Goal: Communication & Community: Answer question/provide support

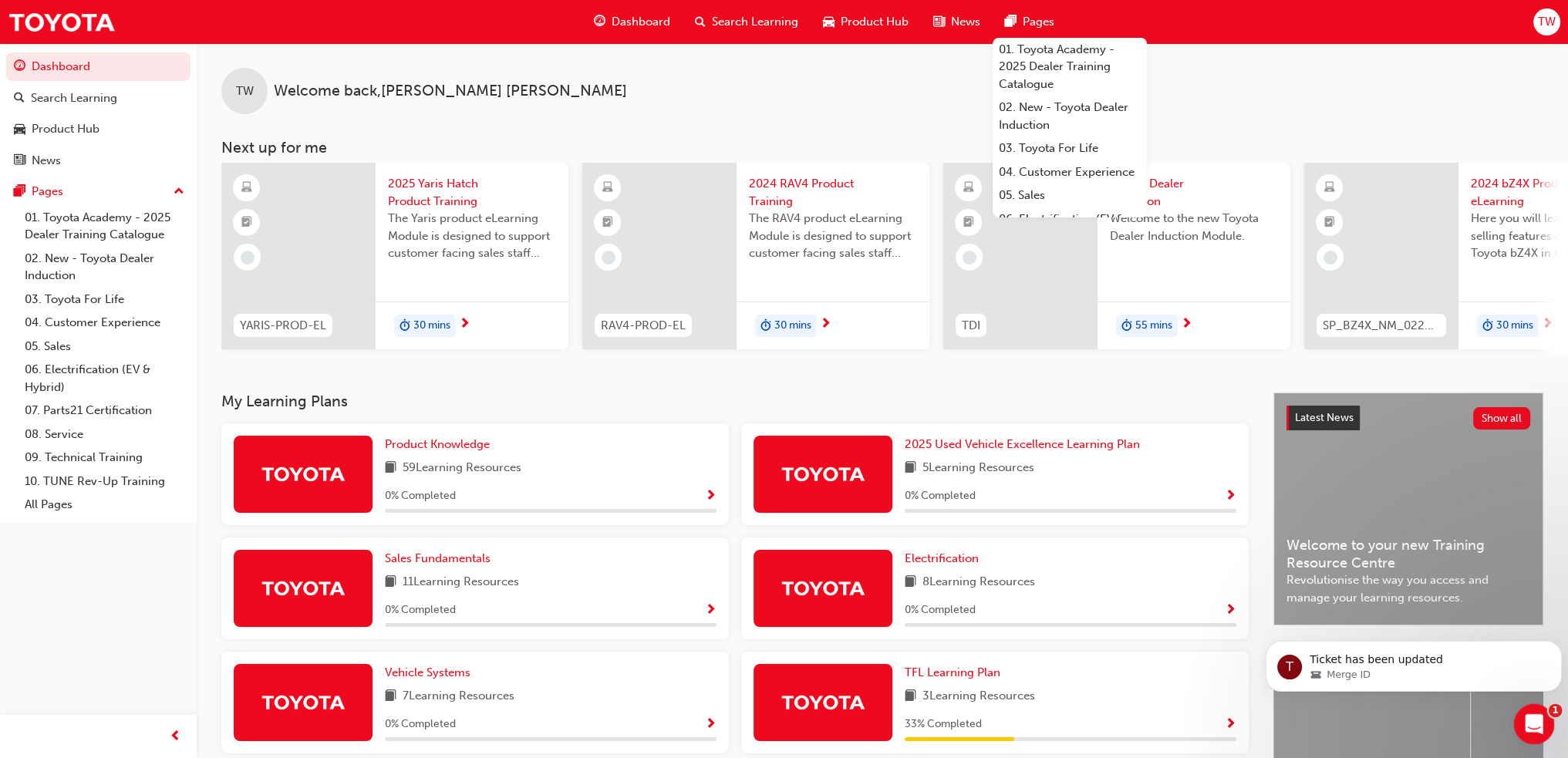
click at [1536, 726] on icon "Open Intercom Messenger" at bounding box center [1532, 722] width 25 height 25
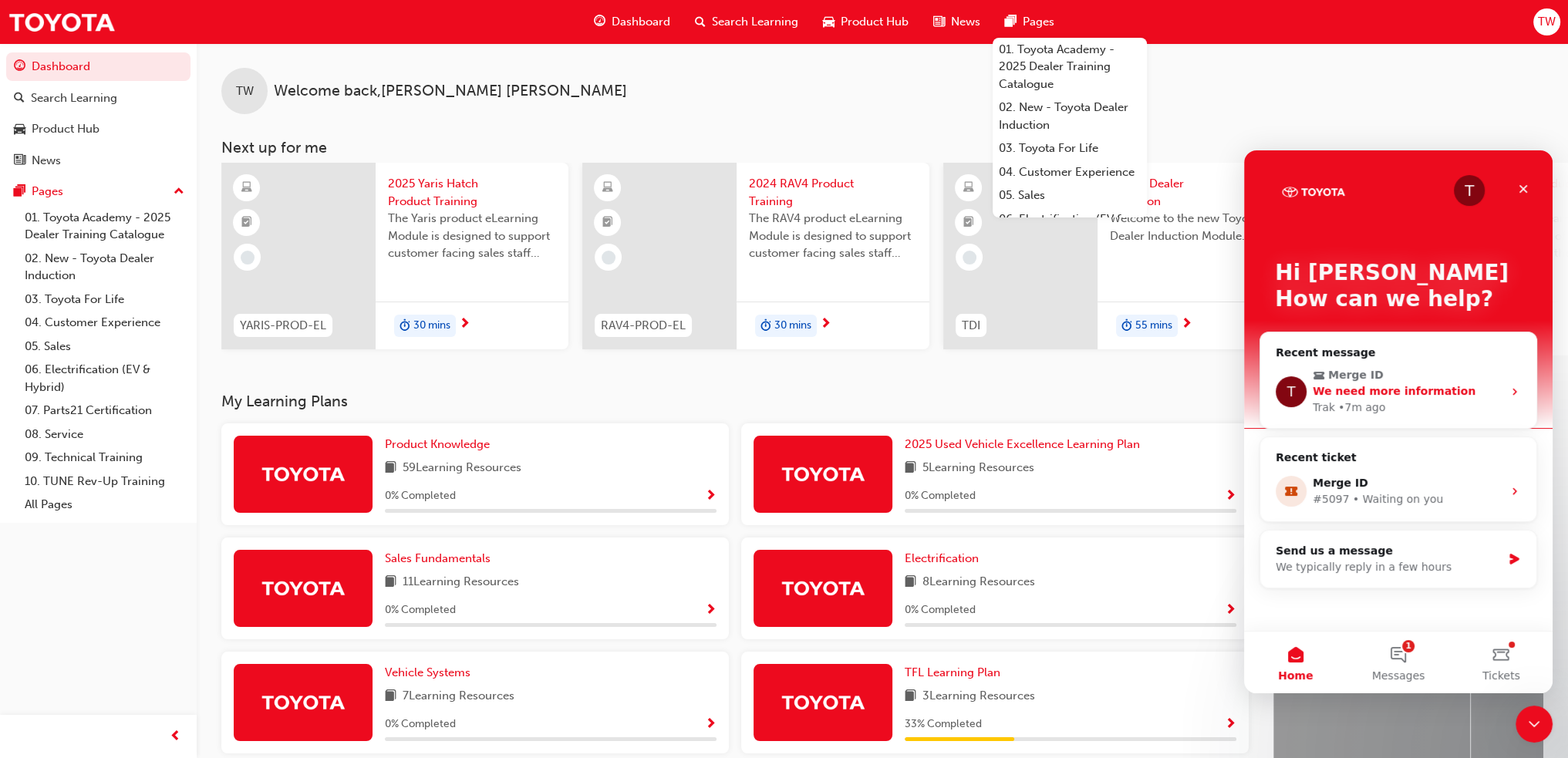
click at [1399, 402] on div "Trak • 7m ago" at bounding box center [1408, 408] width 190 height 16
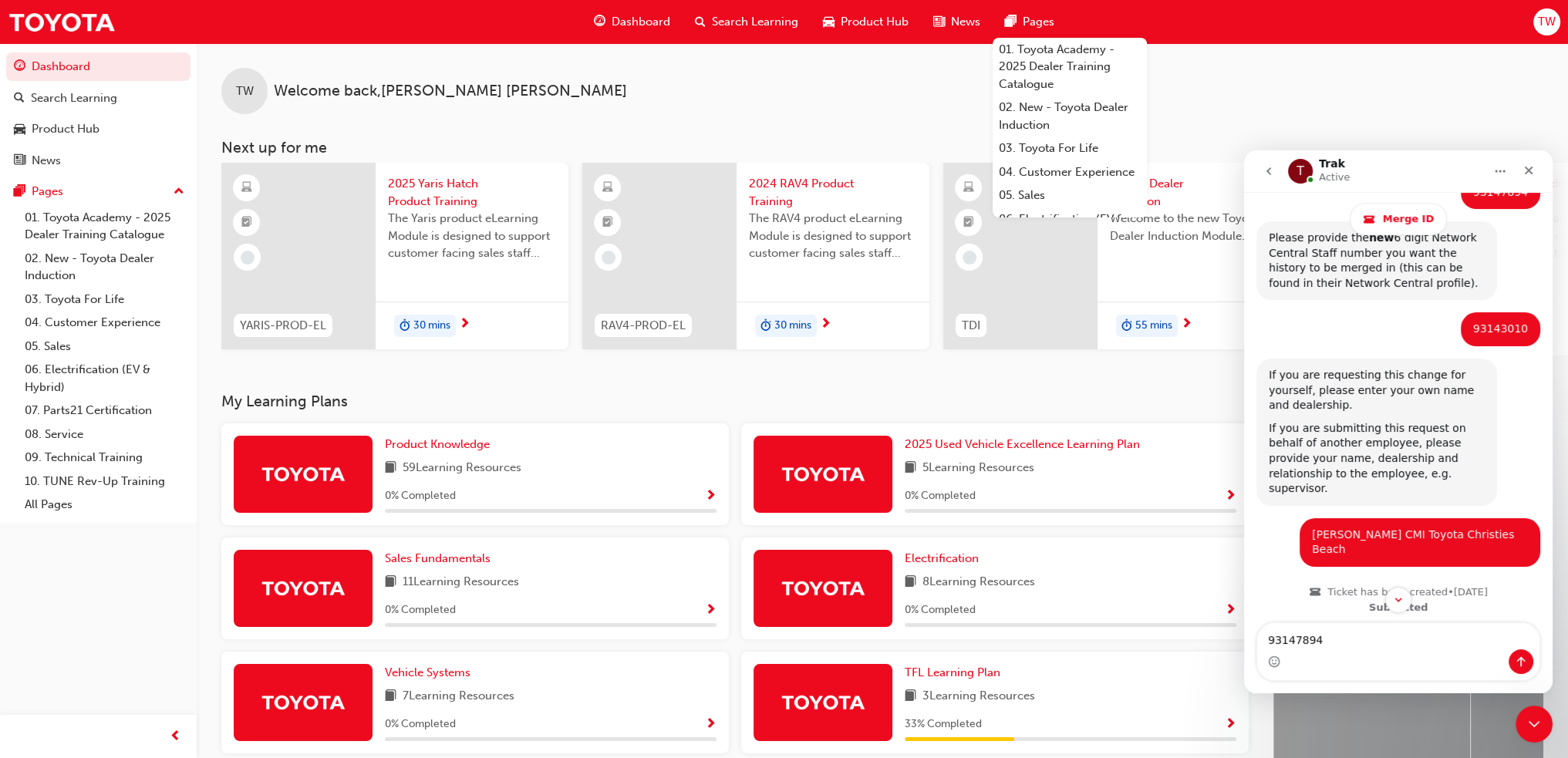
scroll to position [431, 0]
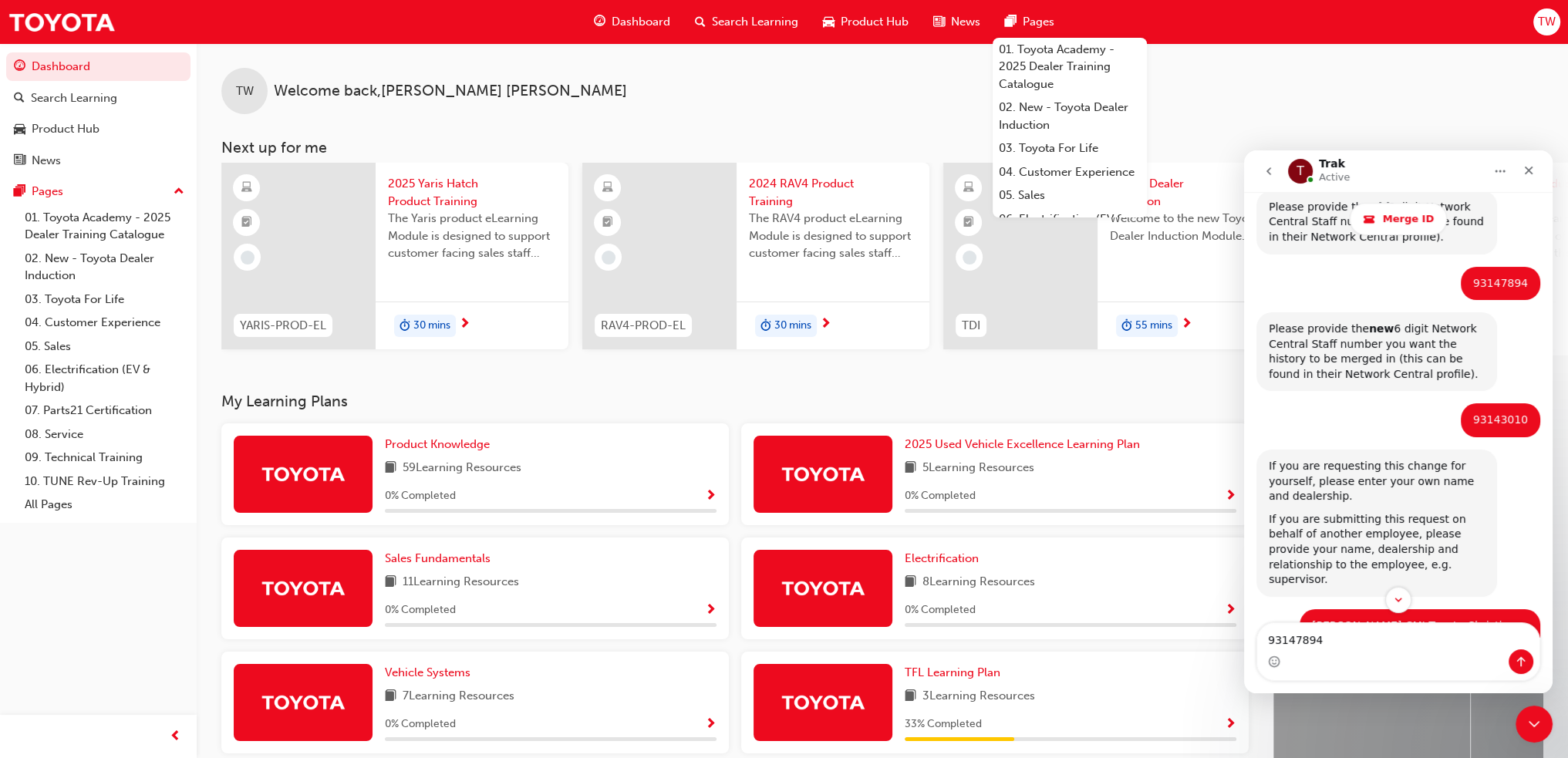
click at [1485, 281] on div "93147894" at bounding box center [1500, 284] width 55 height 16
copy div "93147894"
click at [1370, 643] on textarea "93147894" at bounding box center [1398, 636] width 282 height 26
paste textarea "93147894"
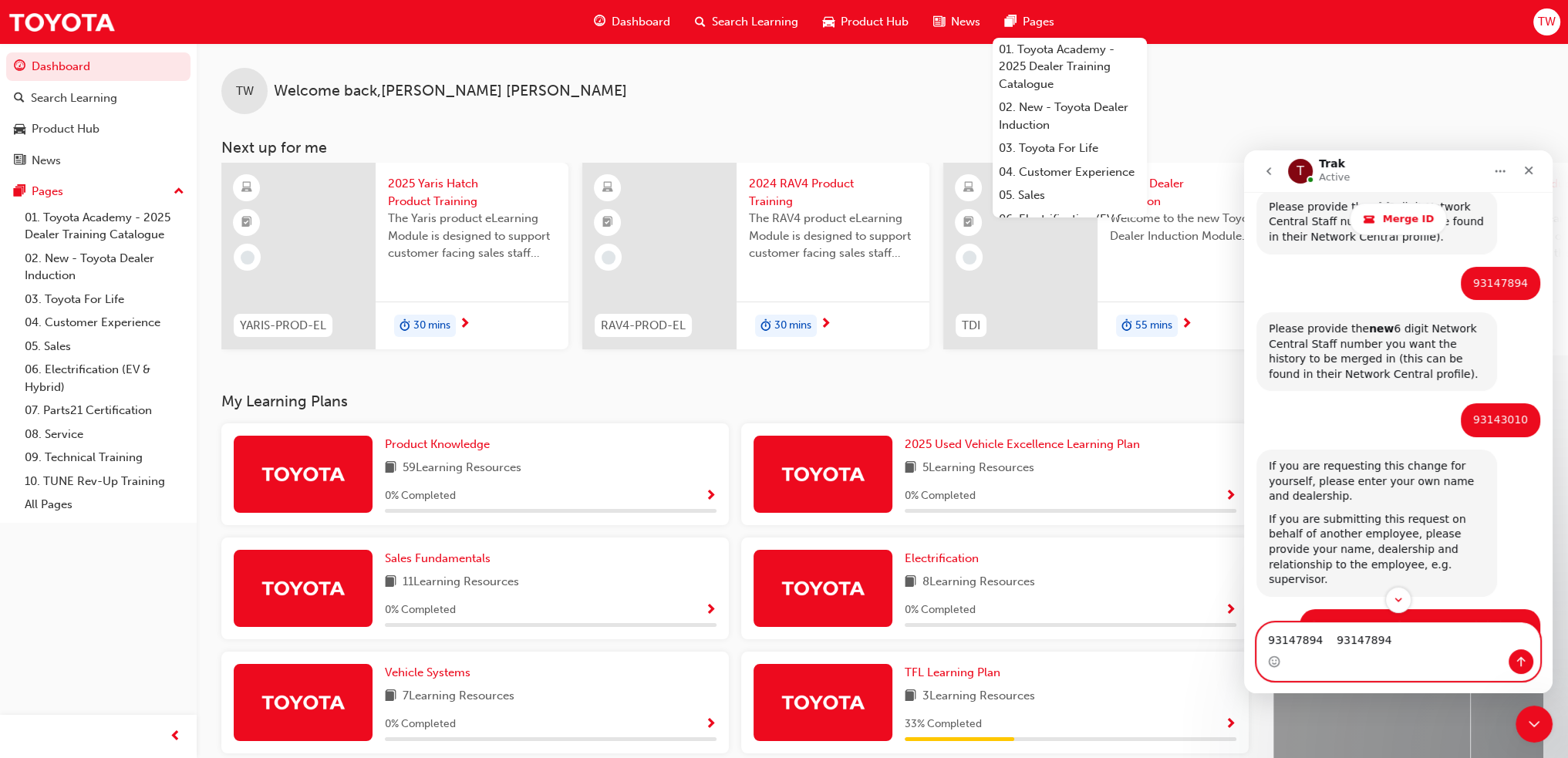
drag, startPoint x: 1314, startPoint y: 637, endPoint x: 1176, endPoint y: 642, distance: 138.1
click html "T Trak Active Merge ID Ask us anything, or share your feedback. [DATE] Hi, ​ Th…"
click at [1396, 643] on textarea "93147894 93147894" at bounding box center [1398, 636] width 282 height 26
type textarea "93147894"
click at [1518, 662] on icon "Send a message…" at bounding box center [1521, 662] width 13 height 13
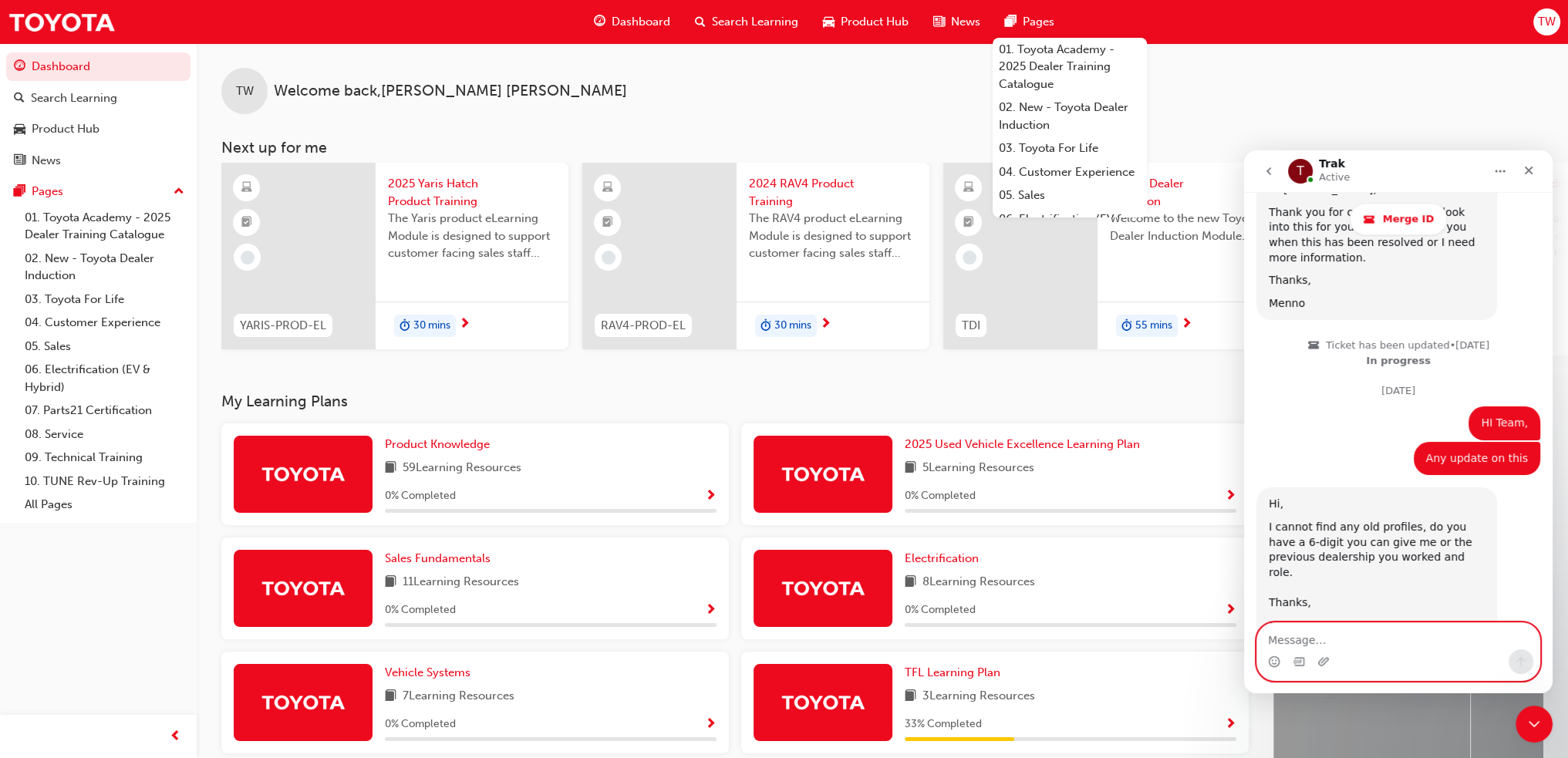
scroll to position [1353, 0]
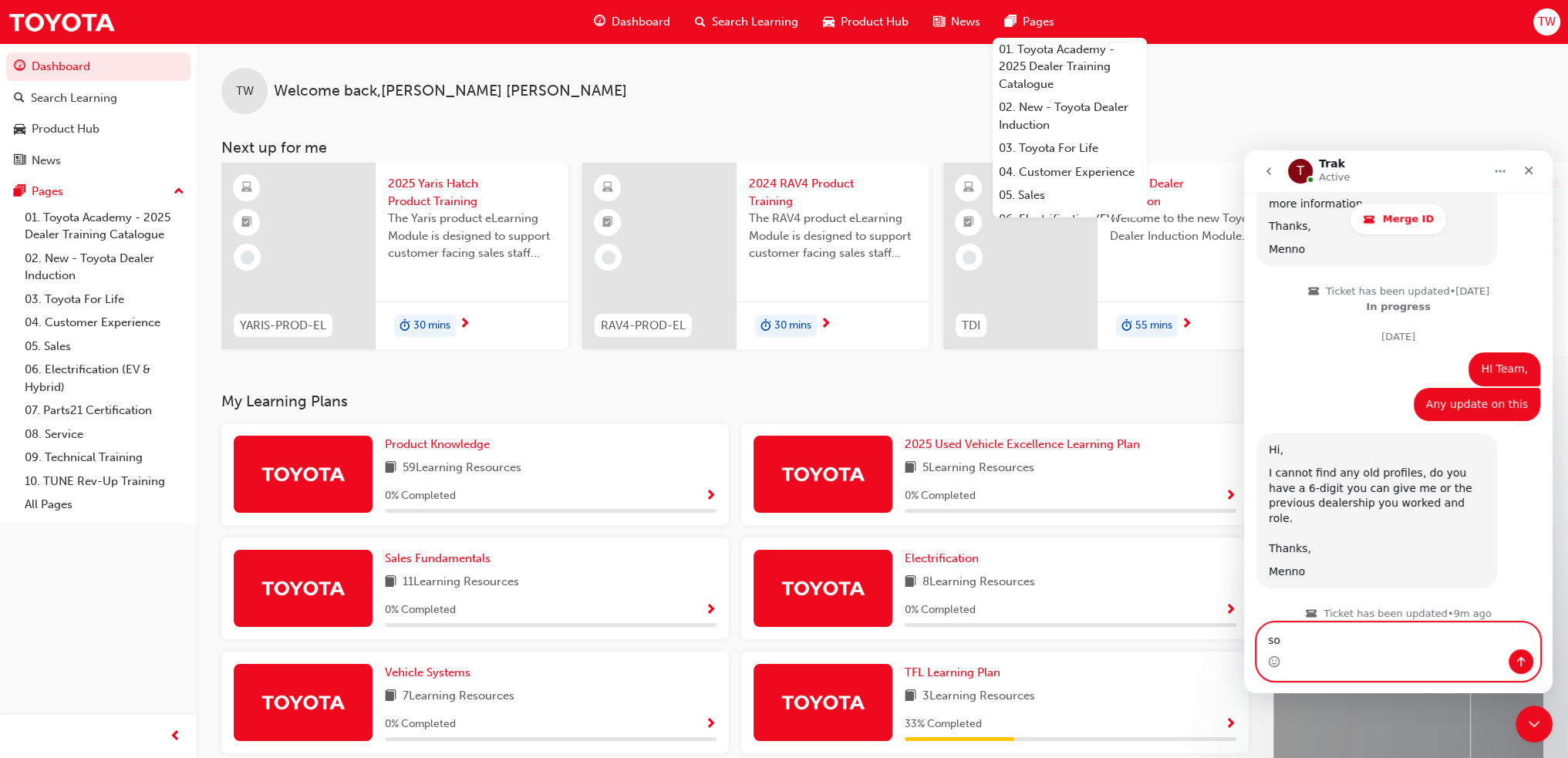
type textarea "s"
type textarea "Southside Toyota Woolloongabba"
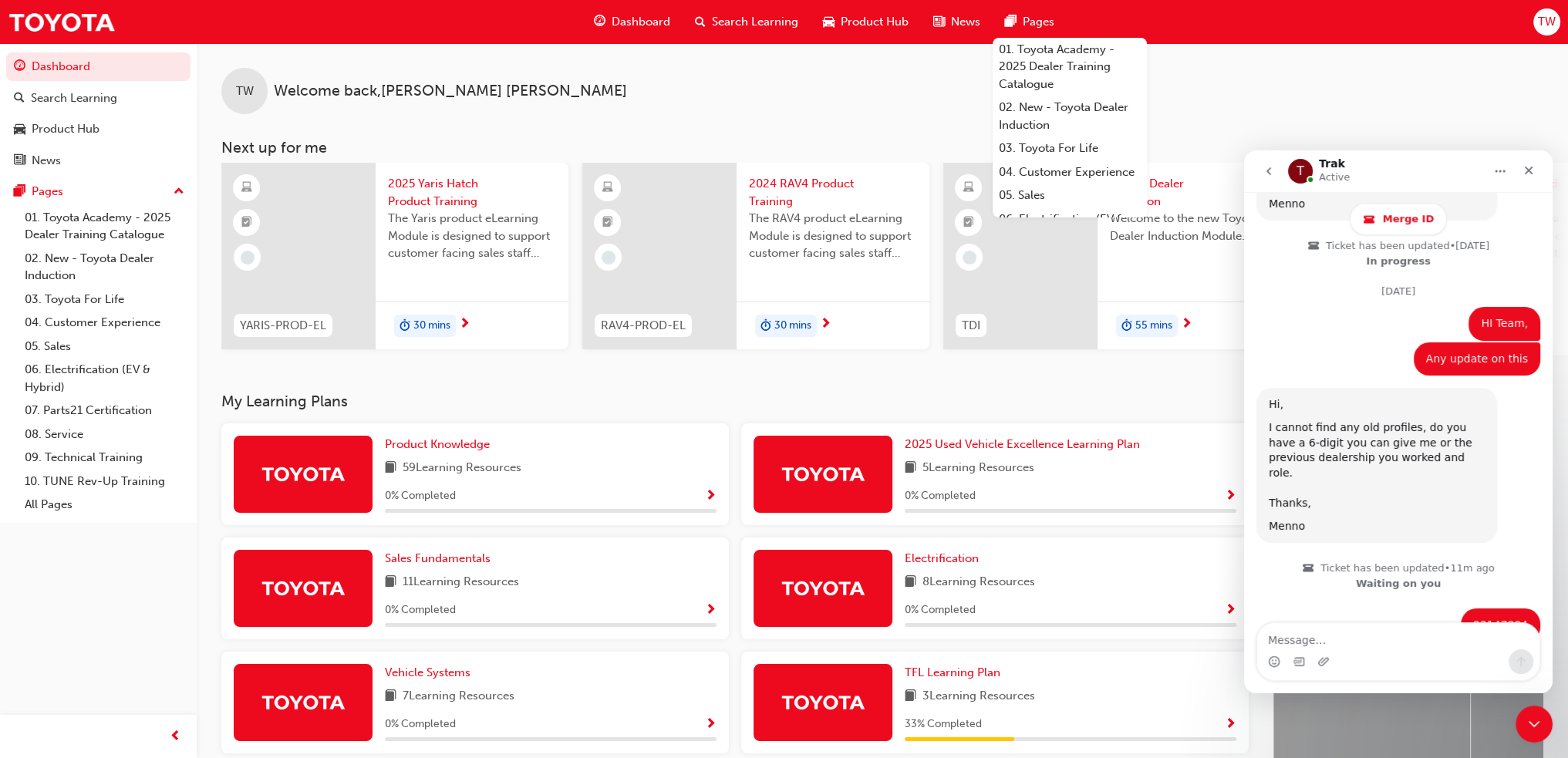
drag, startPoint x: 1495, startPoint y: 755, endPoint x: 1480, endPoint y: 748, distance: 16.6
click at [1494, 754] on div "bZ4X 1st Generation" at bounding box center [1569, 747] width 197 height 193
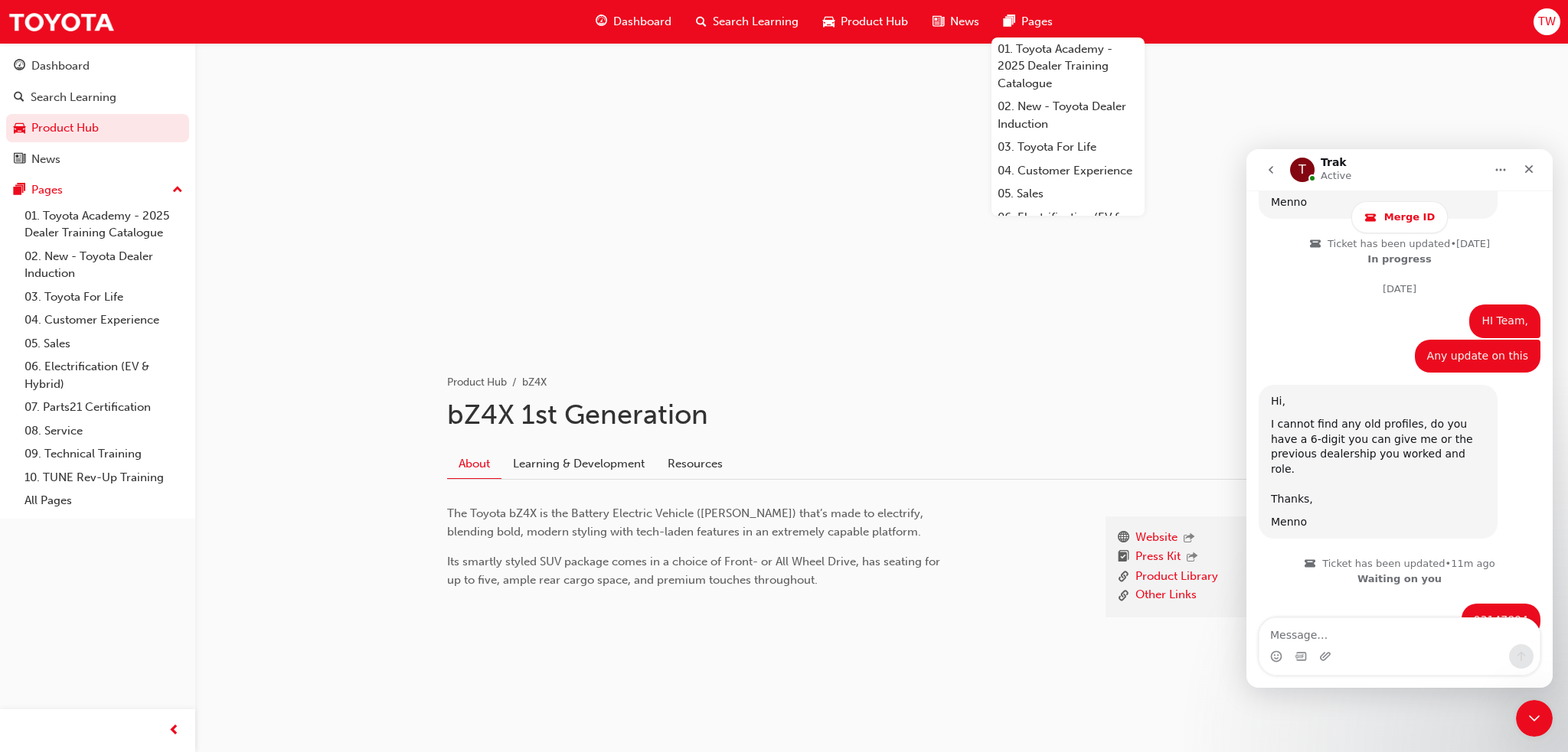
click at [638, 16] on span "Dashboard" at bounding box center [642, 22] width 58 height 17
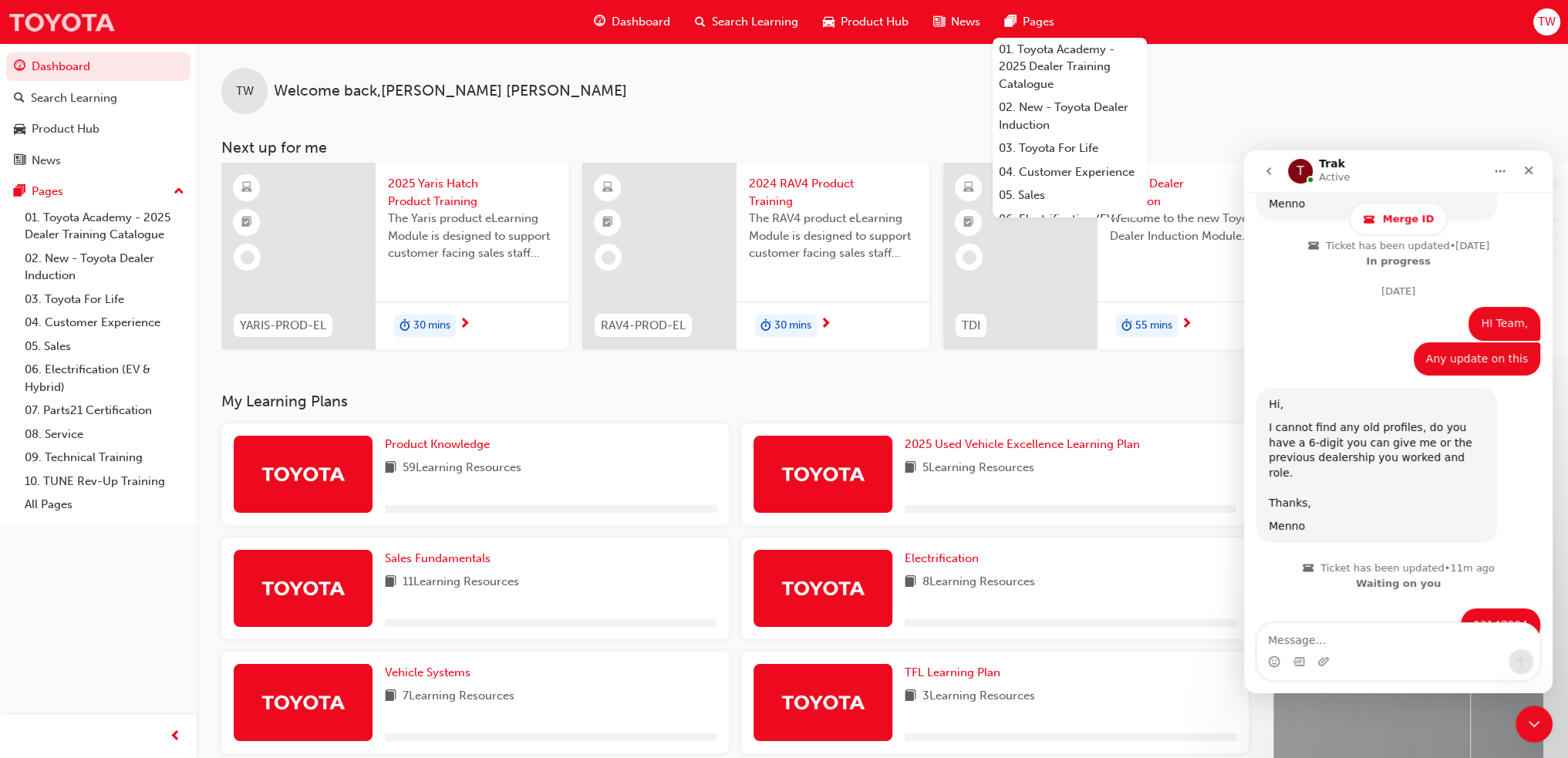
click at [96, 28] on img at bounding box center [62, 22] width 108 height 35
click at [1400, 217] on span "Merge ID" at bounding box center [1408, 219] width 51 height 13
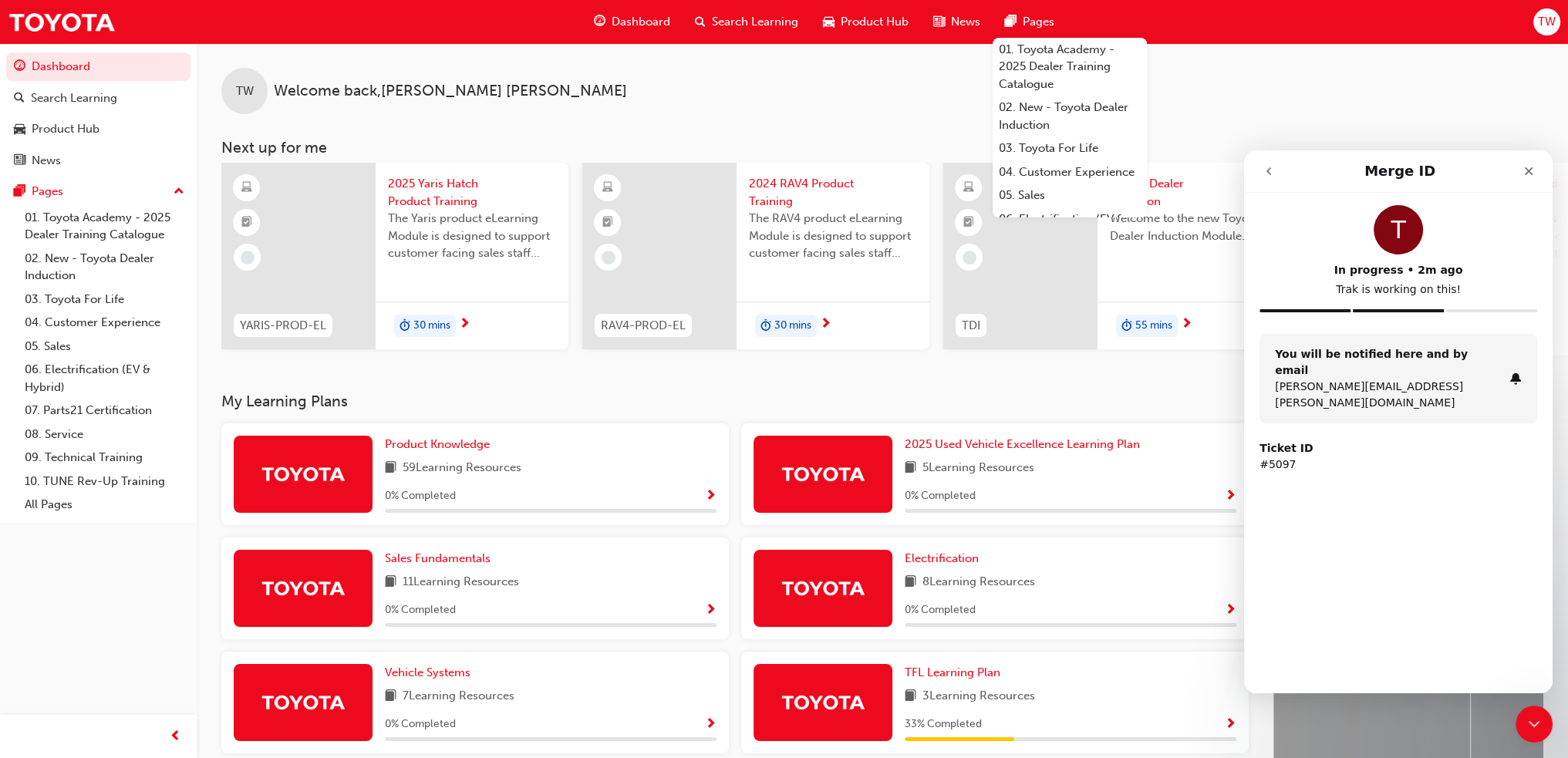
click at [1265, 162] on button "go back" at bounding box center [1268, 171] width 29 height 29
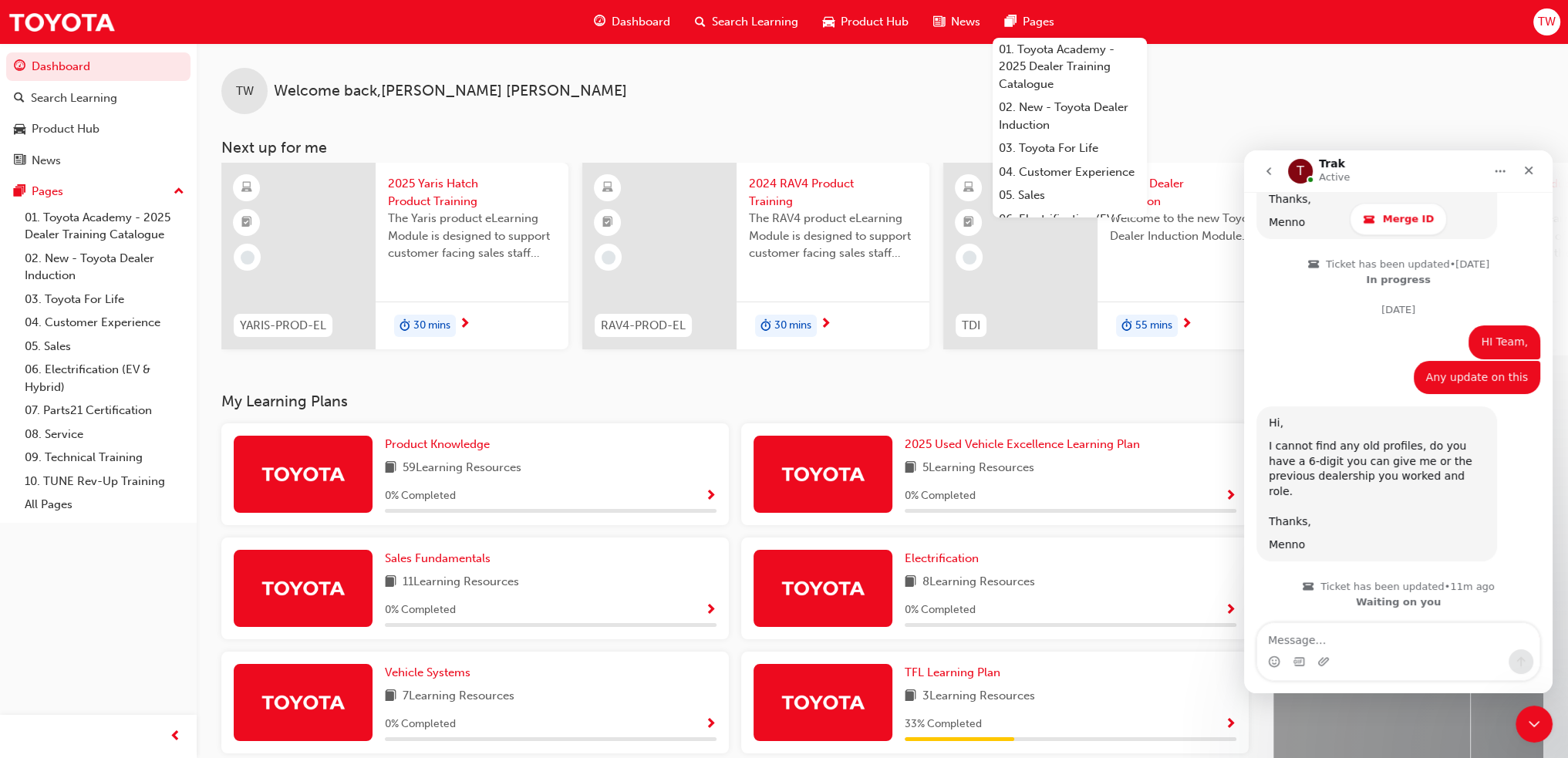
scroll to position [1399, 0]
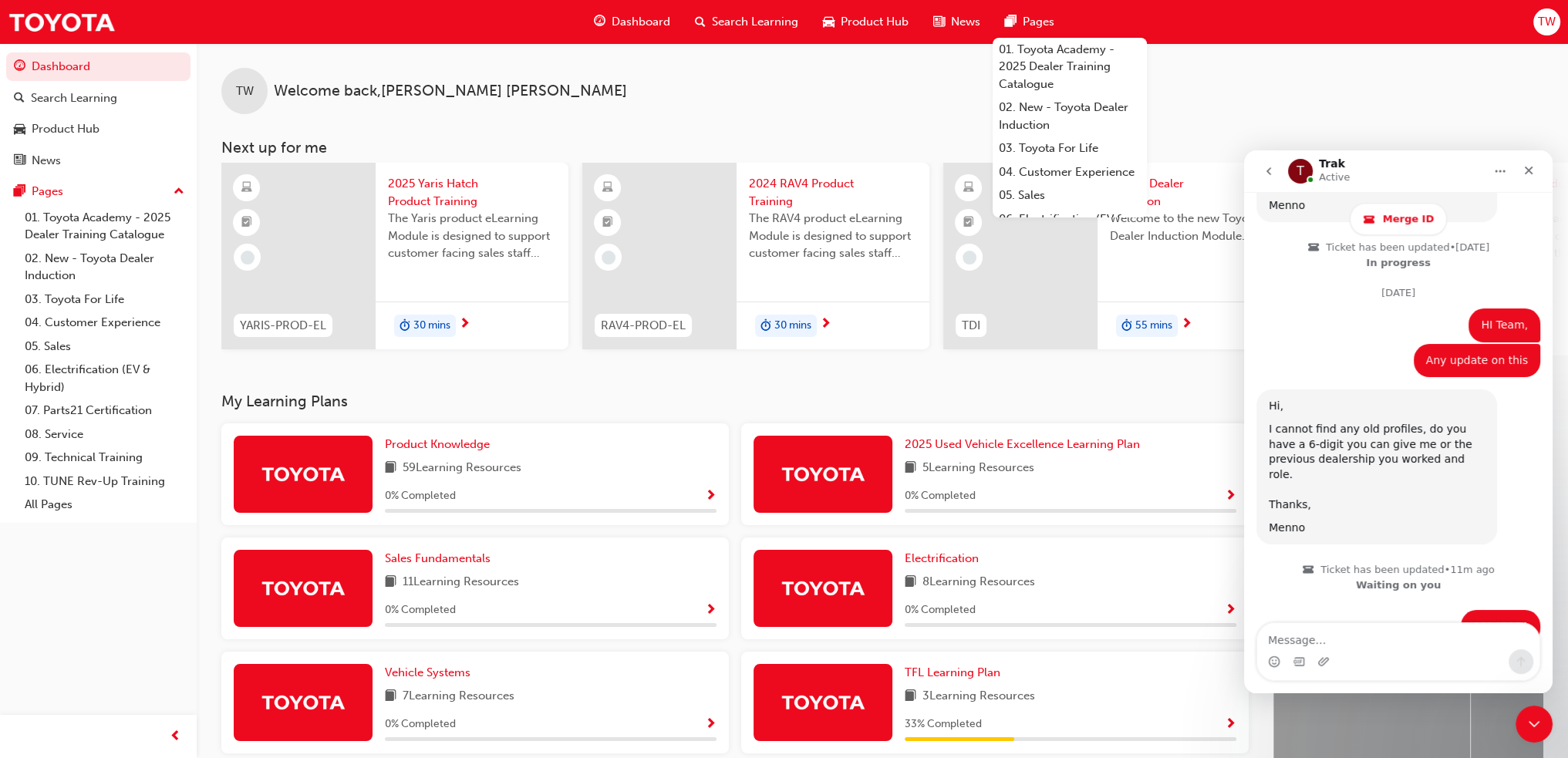
click at [1425, 647] on textarea "Message…" at bounding box center [1398, 636] width 282 height 26
click at [1267, 172] on icon "go back" at bounding box center [1269, 172] width 13 height 13
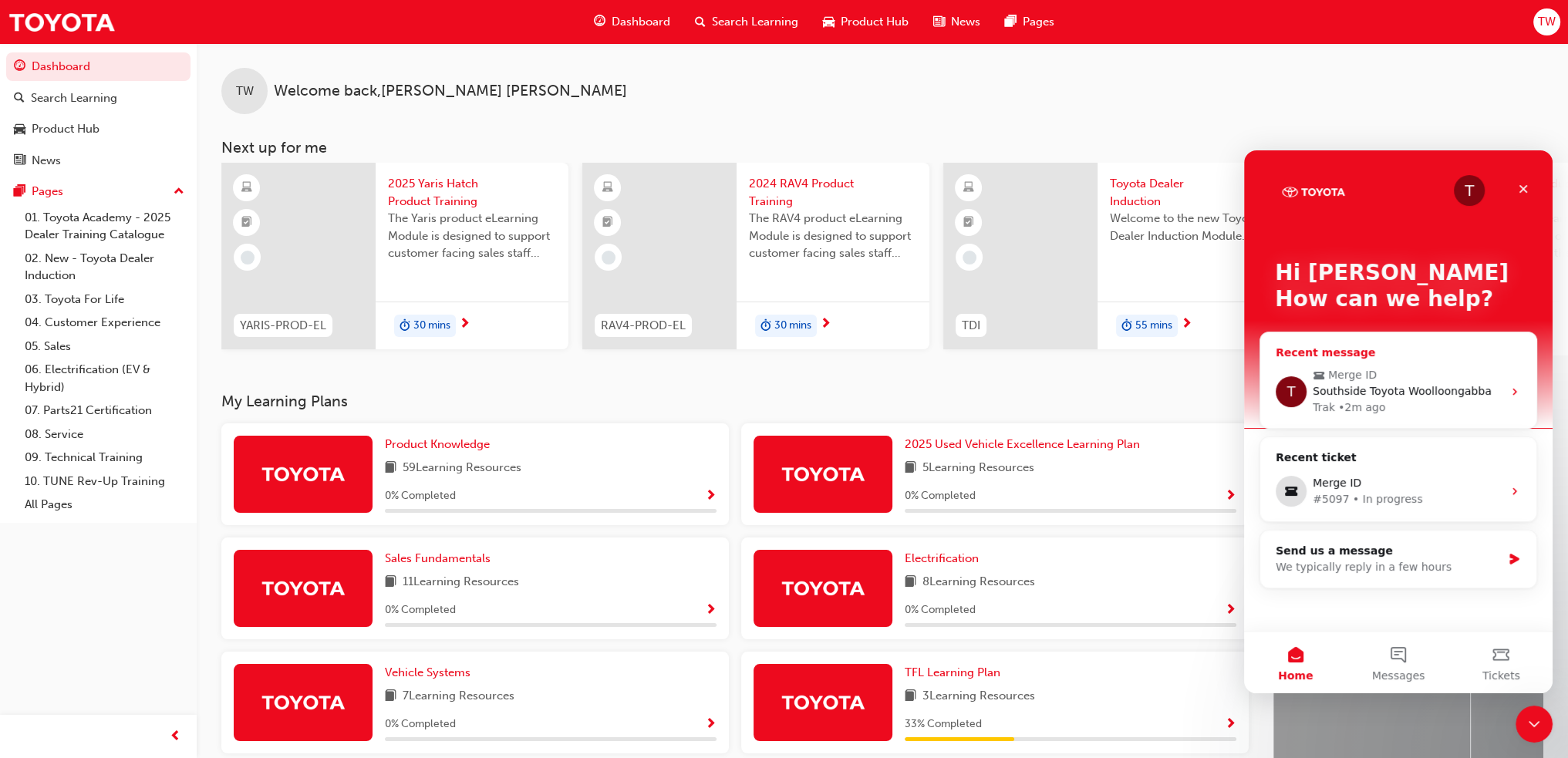
click at [1392, 391] on span "Southside Toyota Woolloongabba" at bounding box center [1402, 391] width 179 height 13
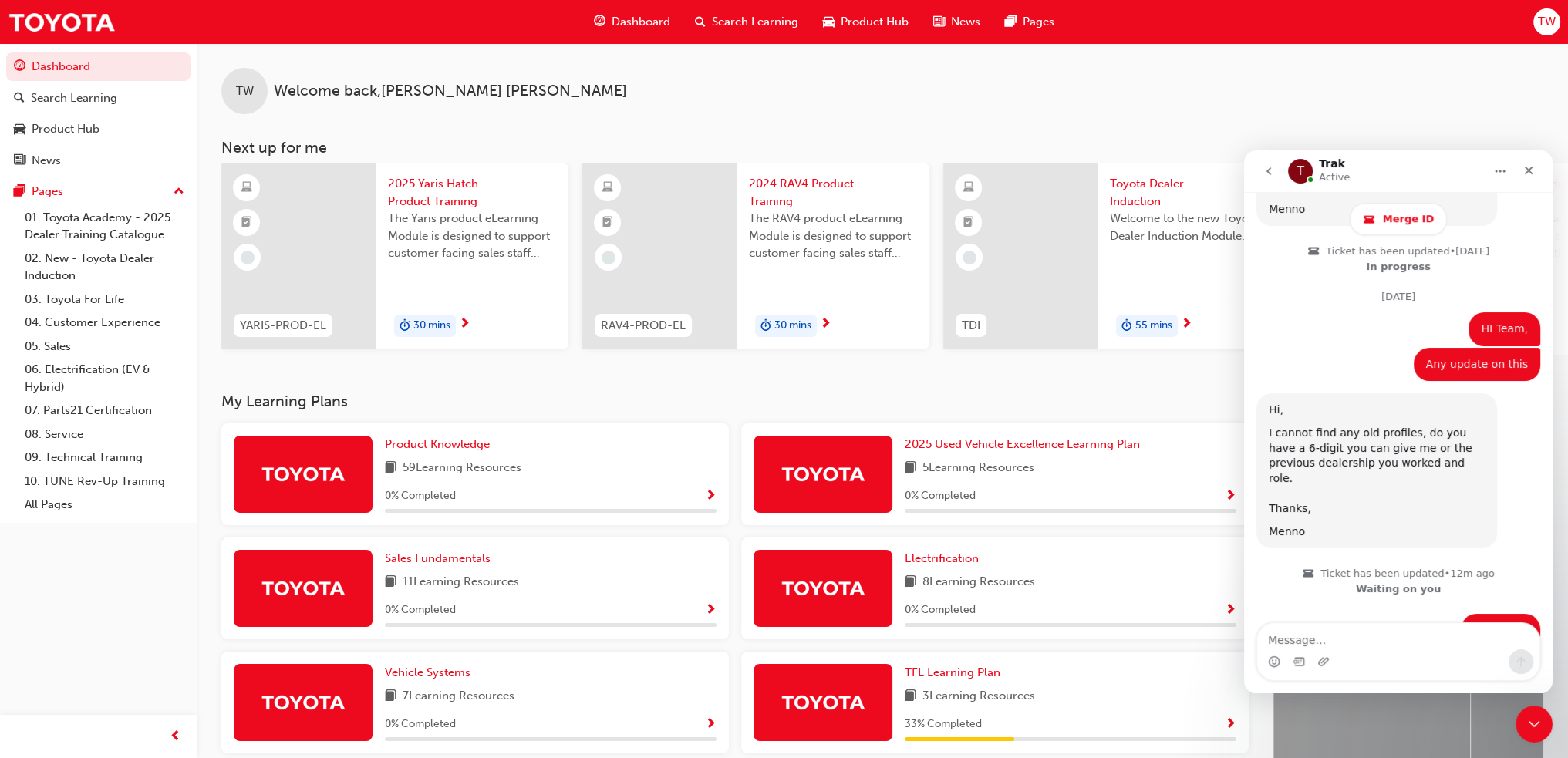
scroll to position [1399, 0]
